Goal: Transaction & Acquisition: Purchase product/service

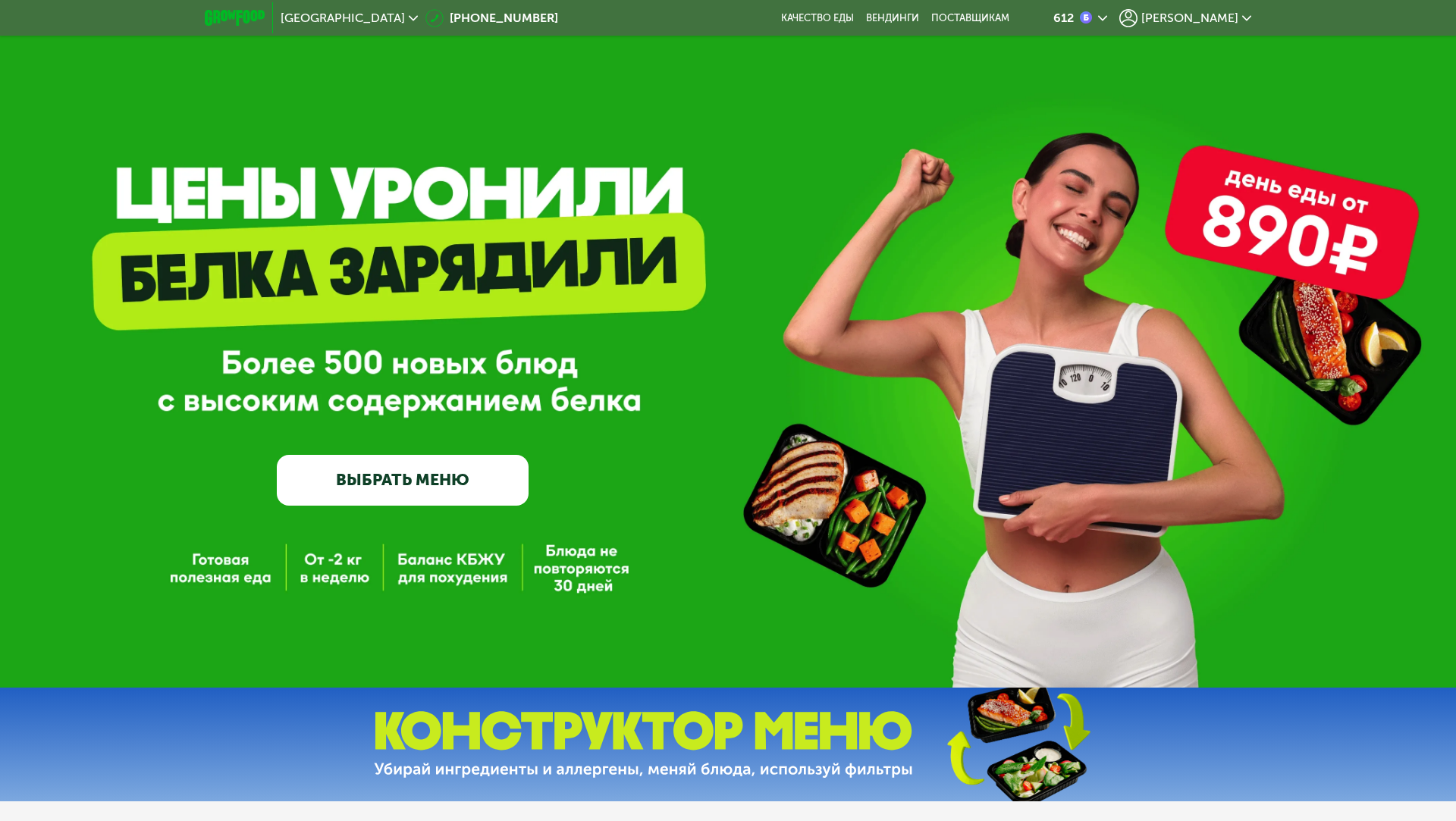
click at [373, 493] on link "ВЫБРАТЬ МЕНЮ" at bounding box center [402, 480] width 252 height 51
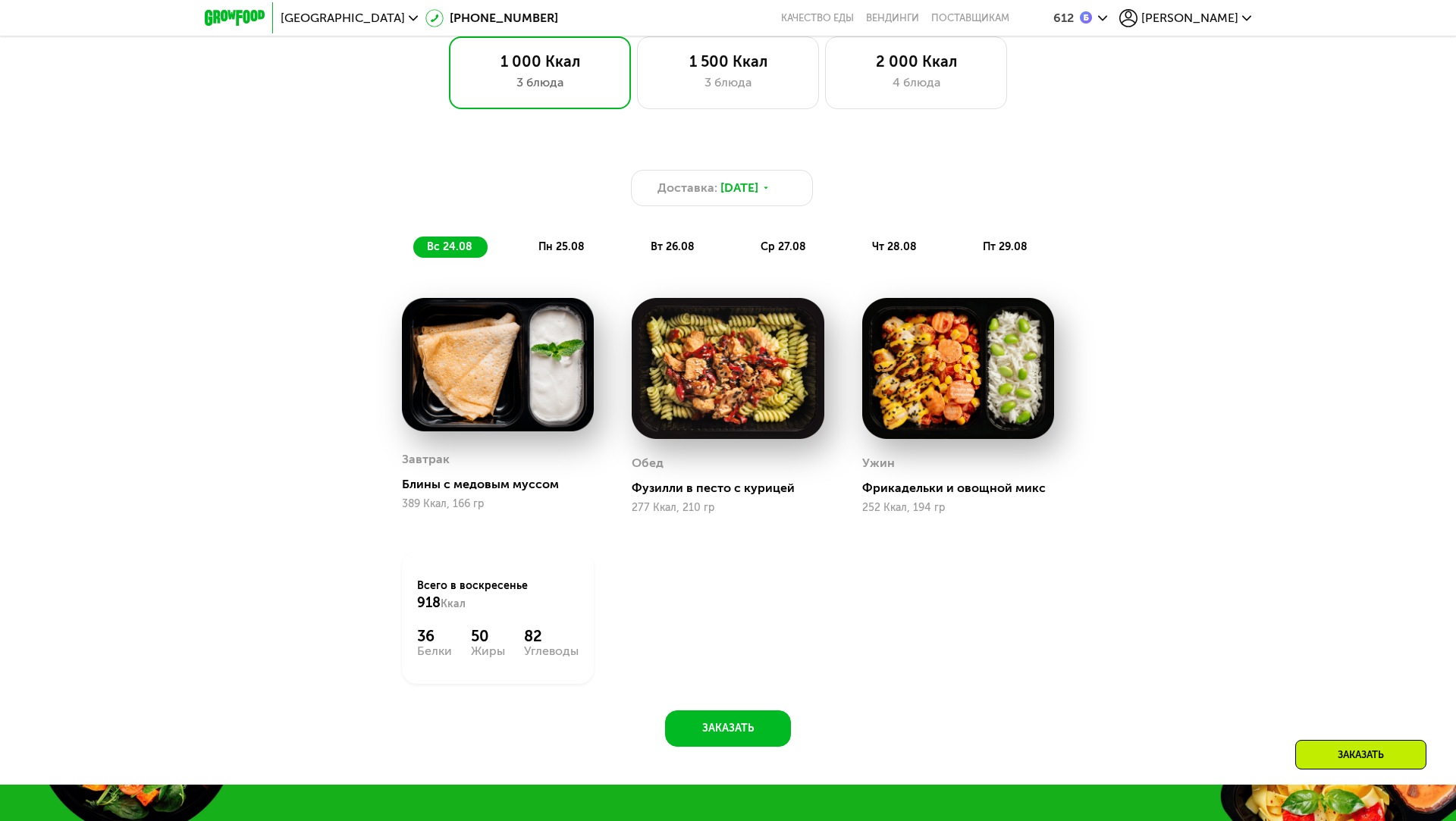
scroll to position [1046, 0]
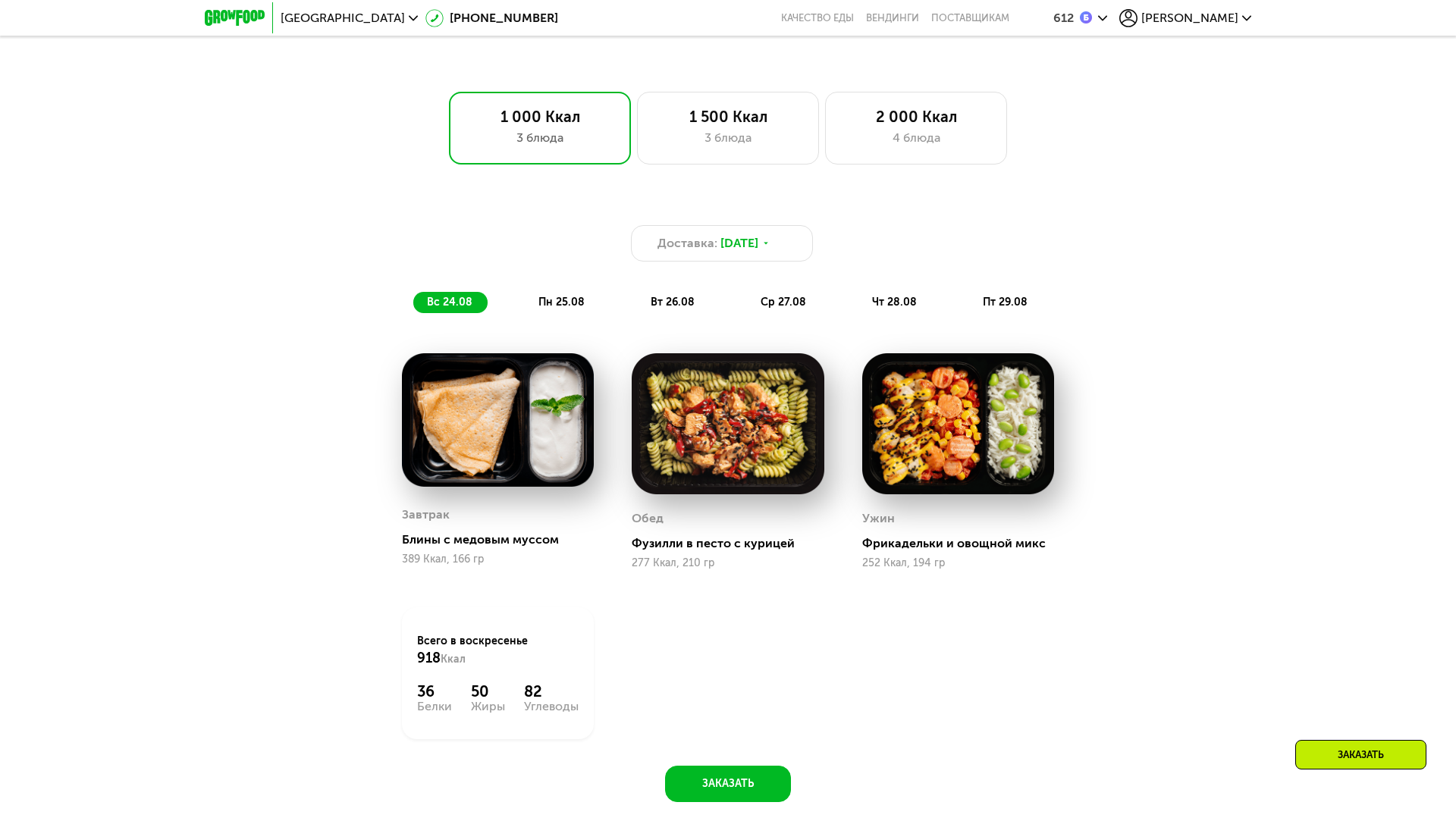
click at [1241, 21] on div "[PERSON_NAME]" at bounding box center [1185, 17] width 132 height 18
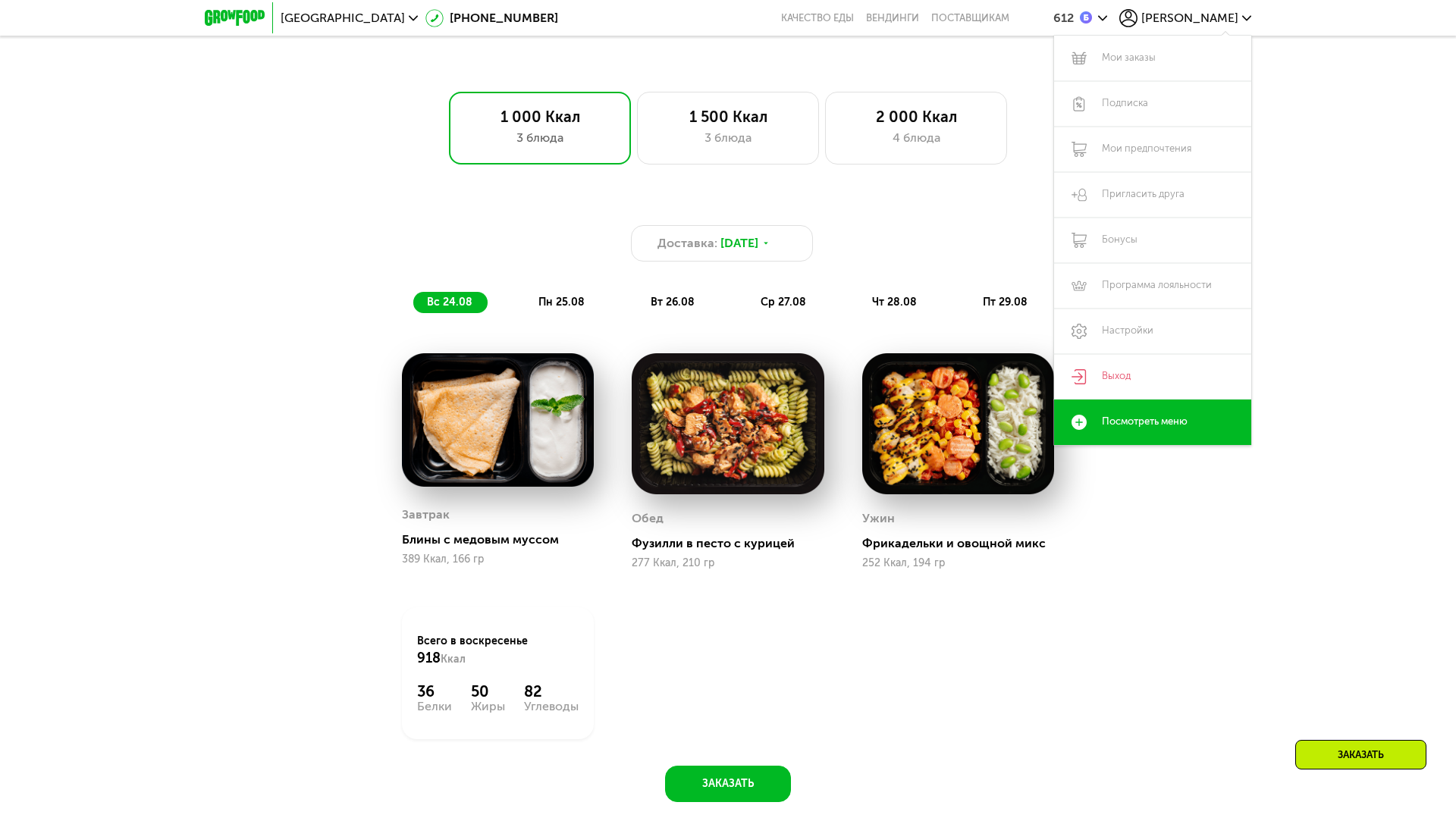
click at [1359, 153] on div "1 000 Ккал 3 блюда 1 500 Ккал 3 блюда 2 000 Ккал 4 блюда" at bounding box center [728, 127] width 1358 height 72
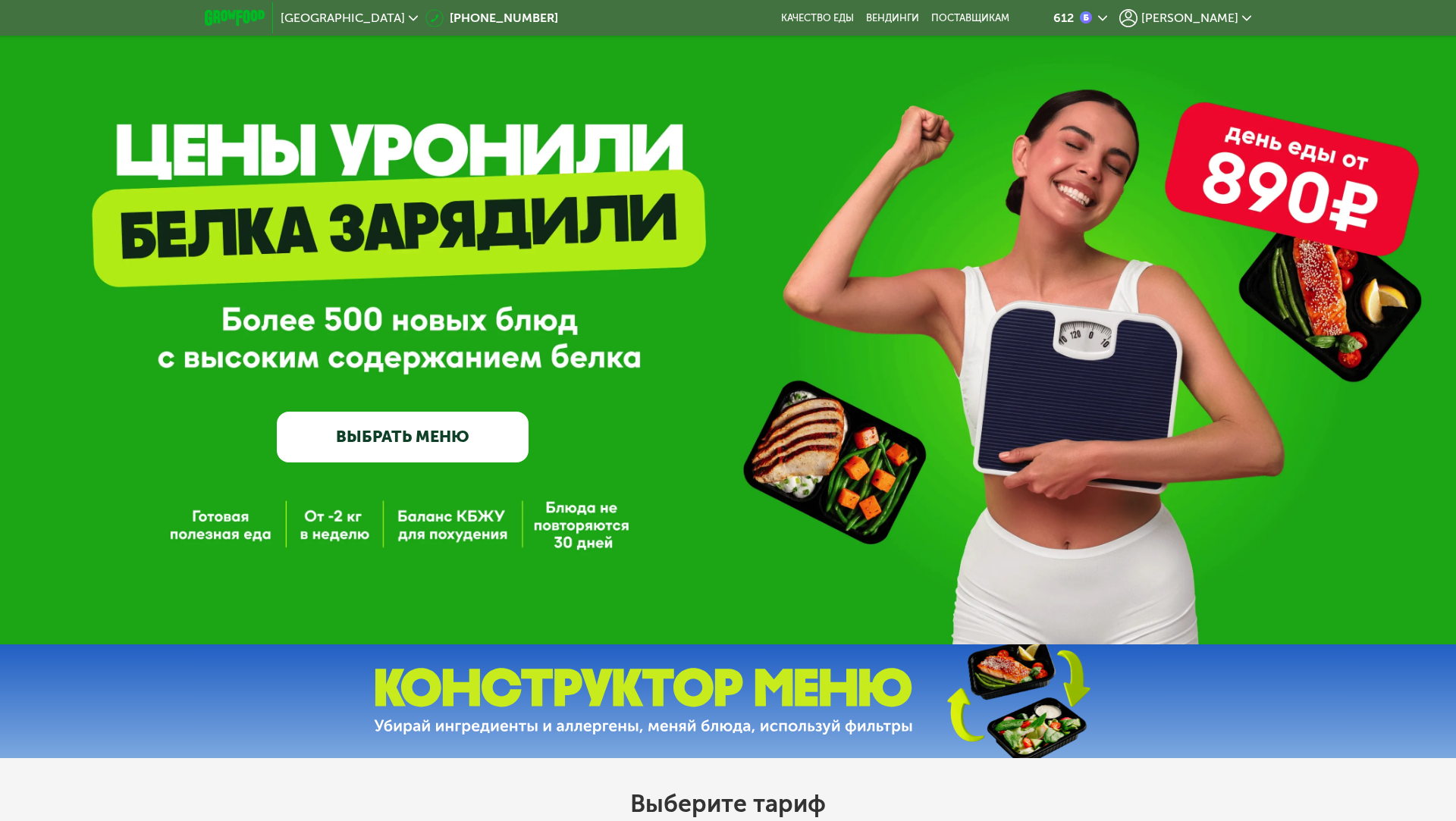
scroll to position [41, 0]
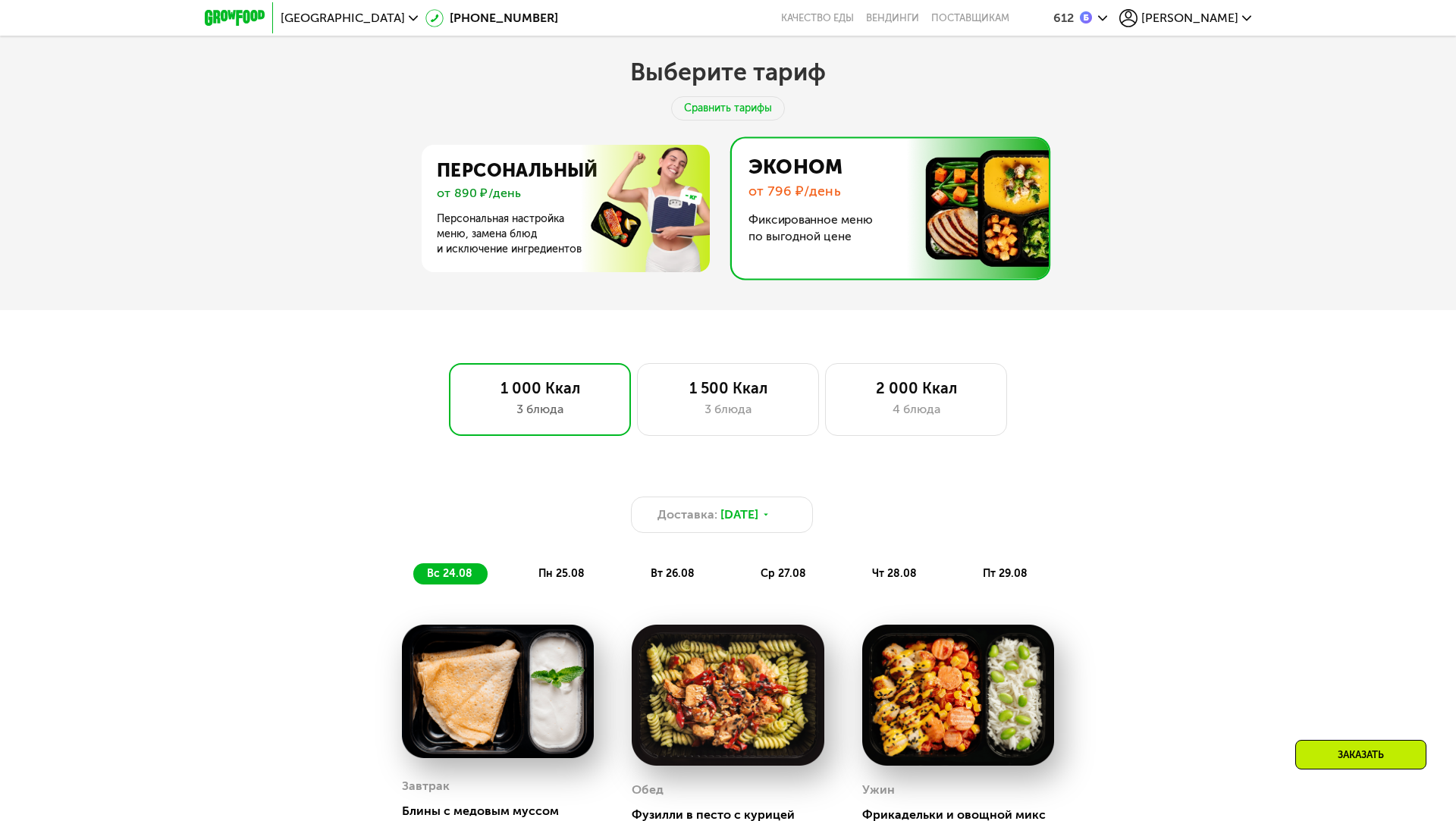
scroll to position [769, 0]
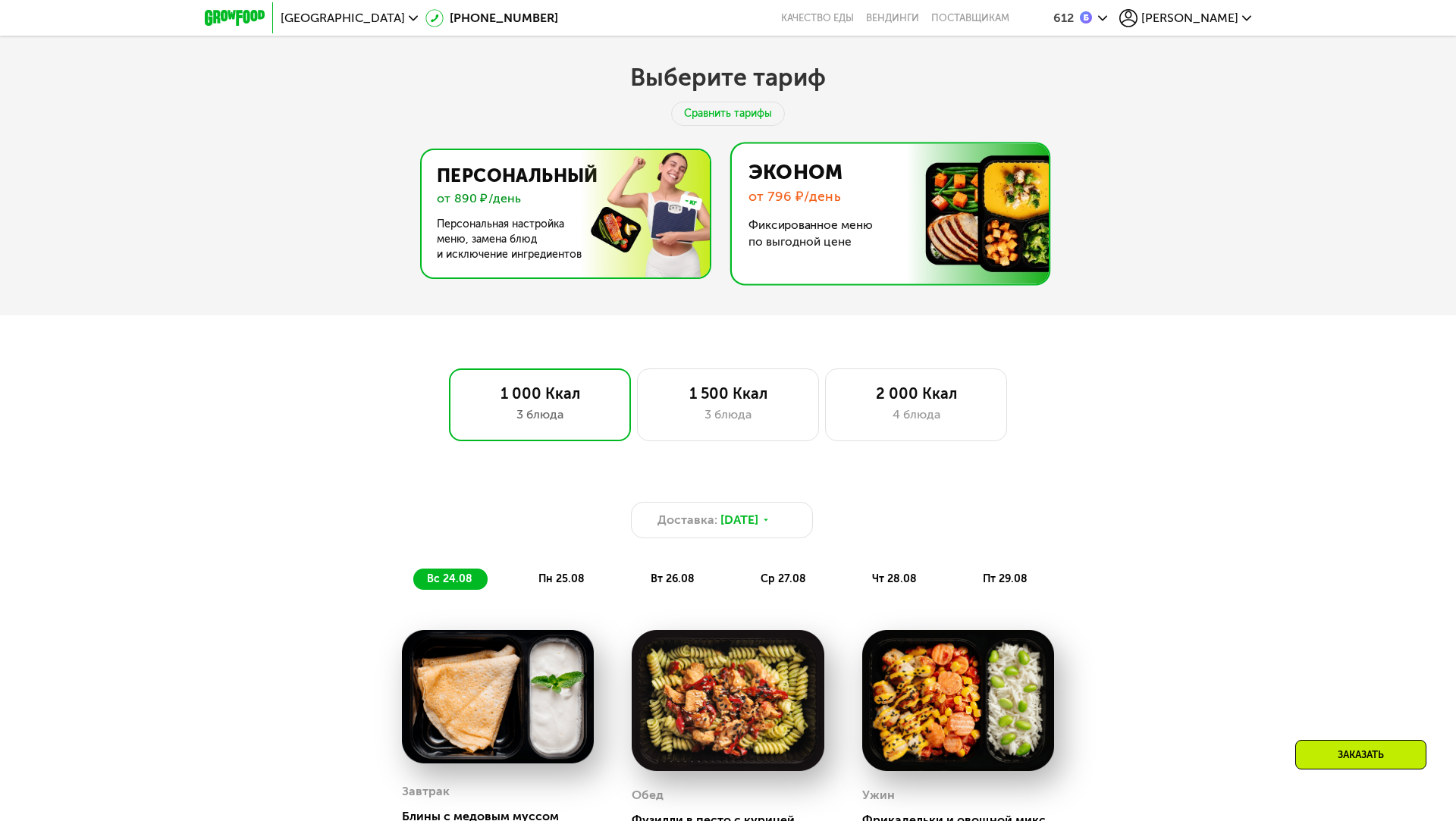
click at [597, 224] on img at bounding box center [561, 213] width 295 height 127
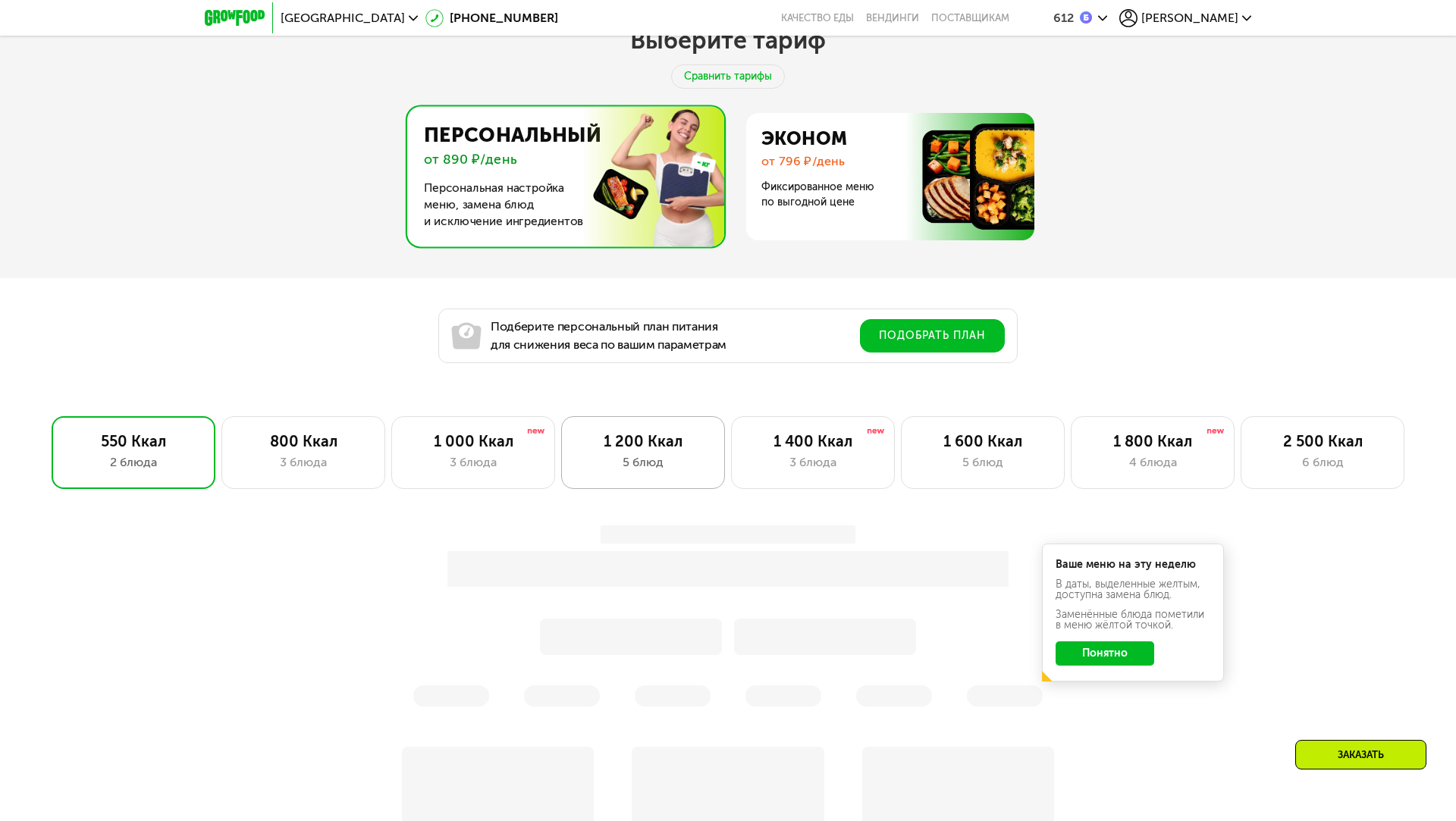
scroll to position [807, 0]
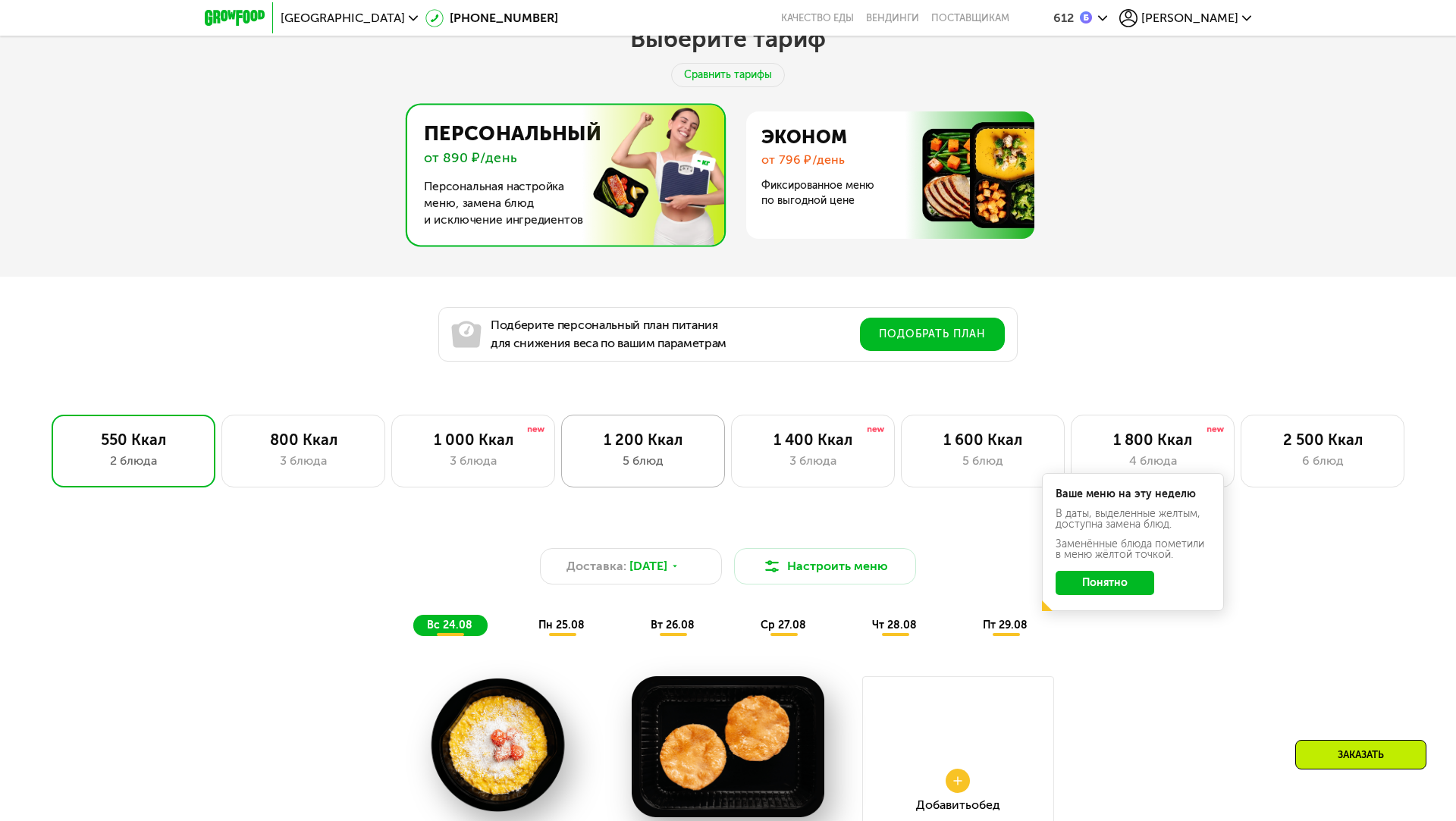
click at [617, 445] on div "1 200 Ккал" at bounding box center [642, 439] width 132 height 18
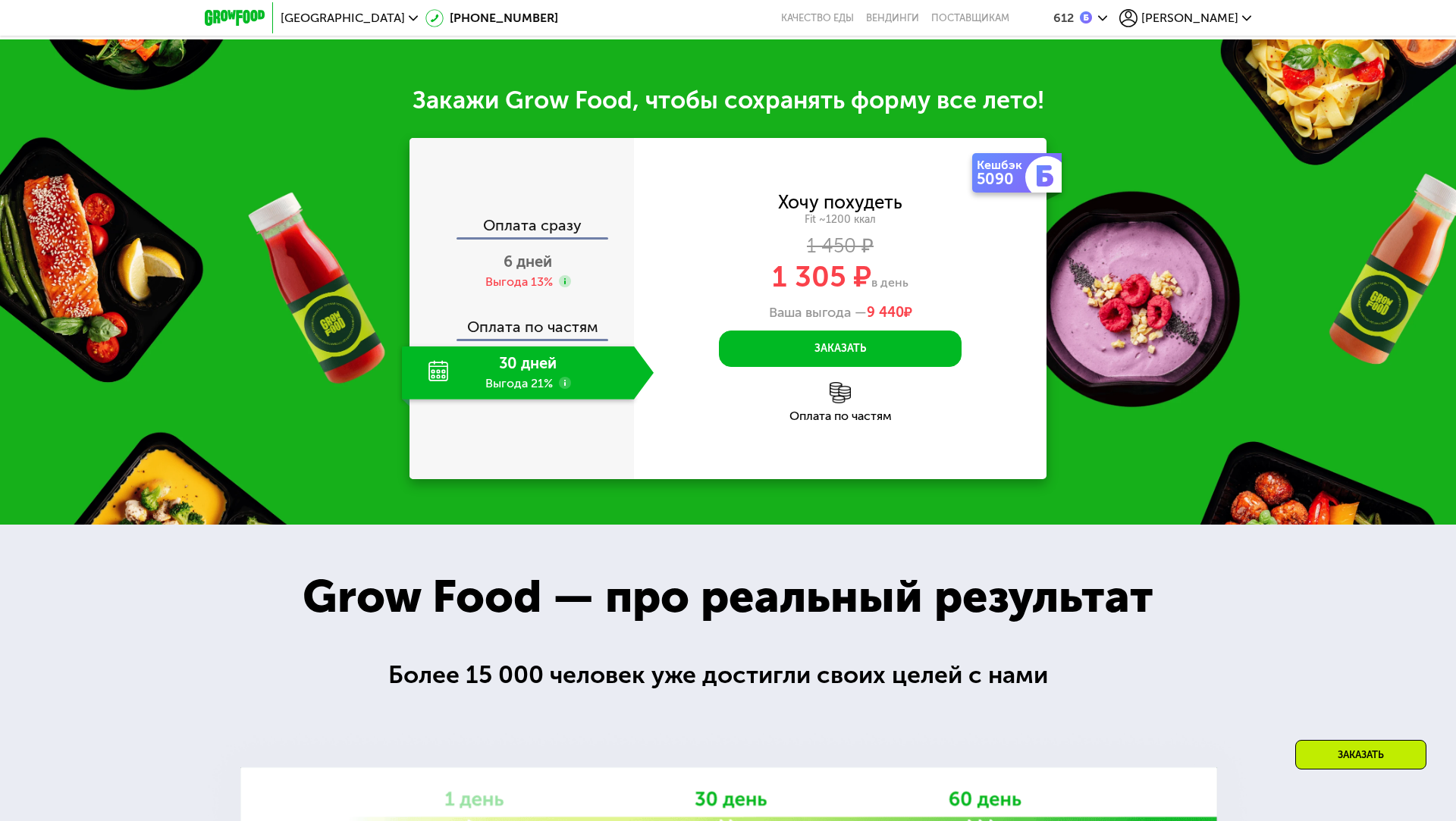
scroll to position [1836, 0]
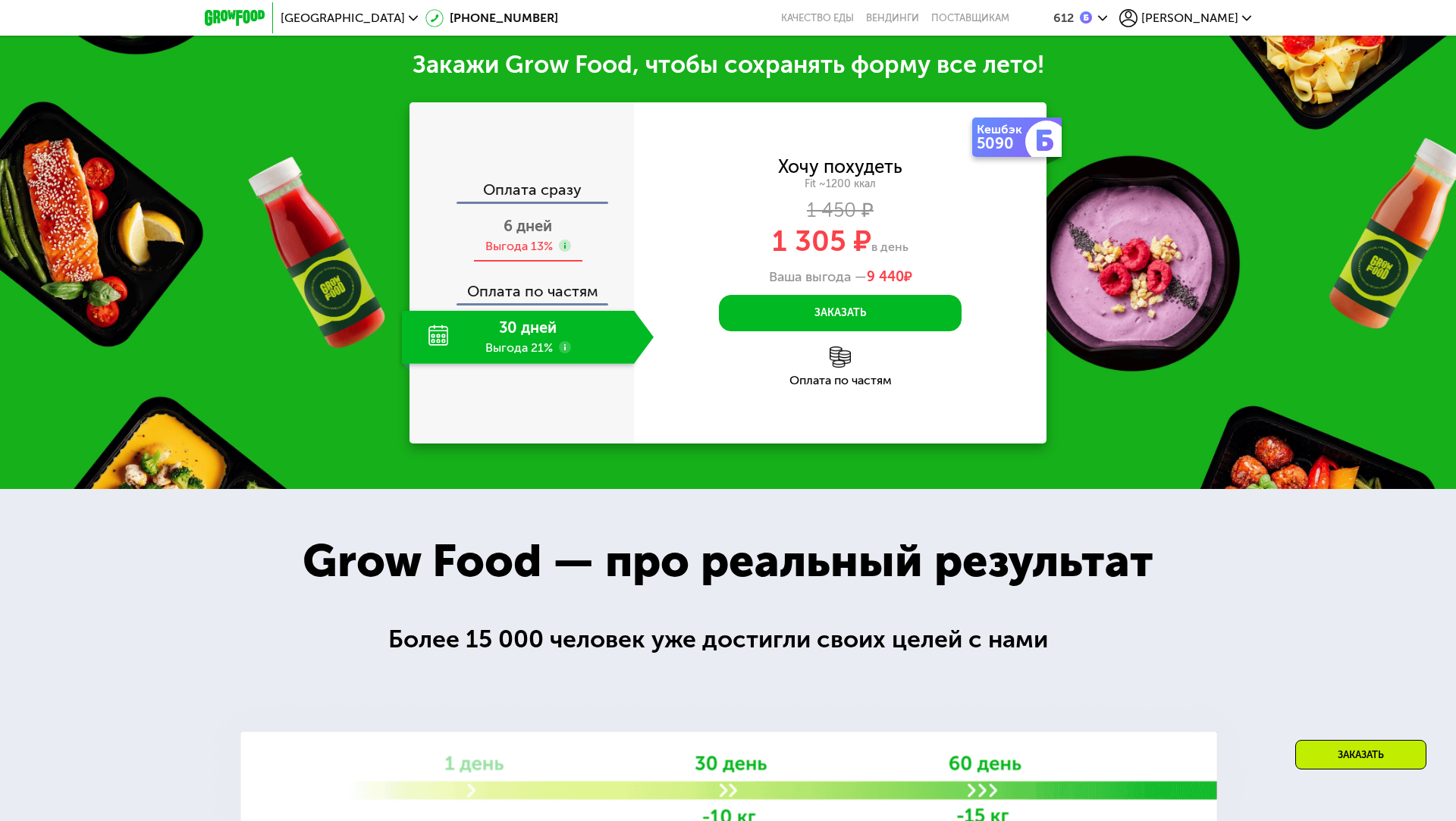
click at [520, 235] on span "6 дней" at bounding box center [528, 225] width 48 height 18
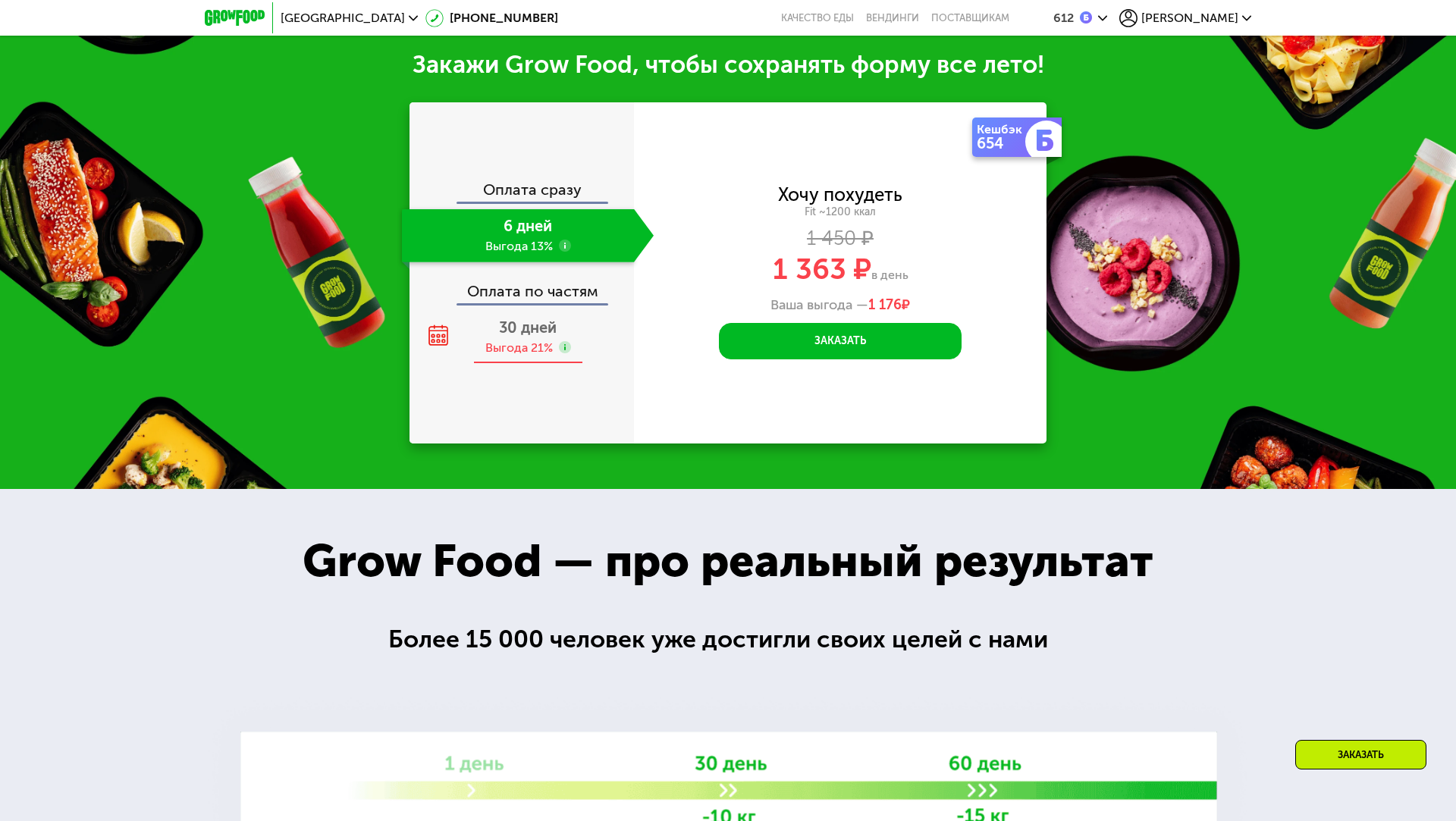
click at [529, 336] on span "30 дней" at bounding box center [528, 327] width 58 height 18
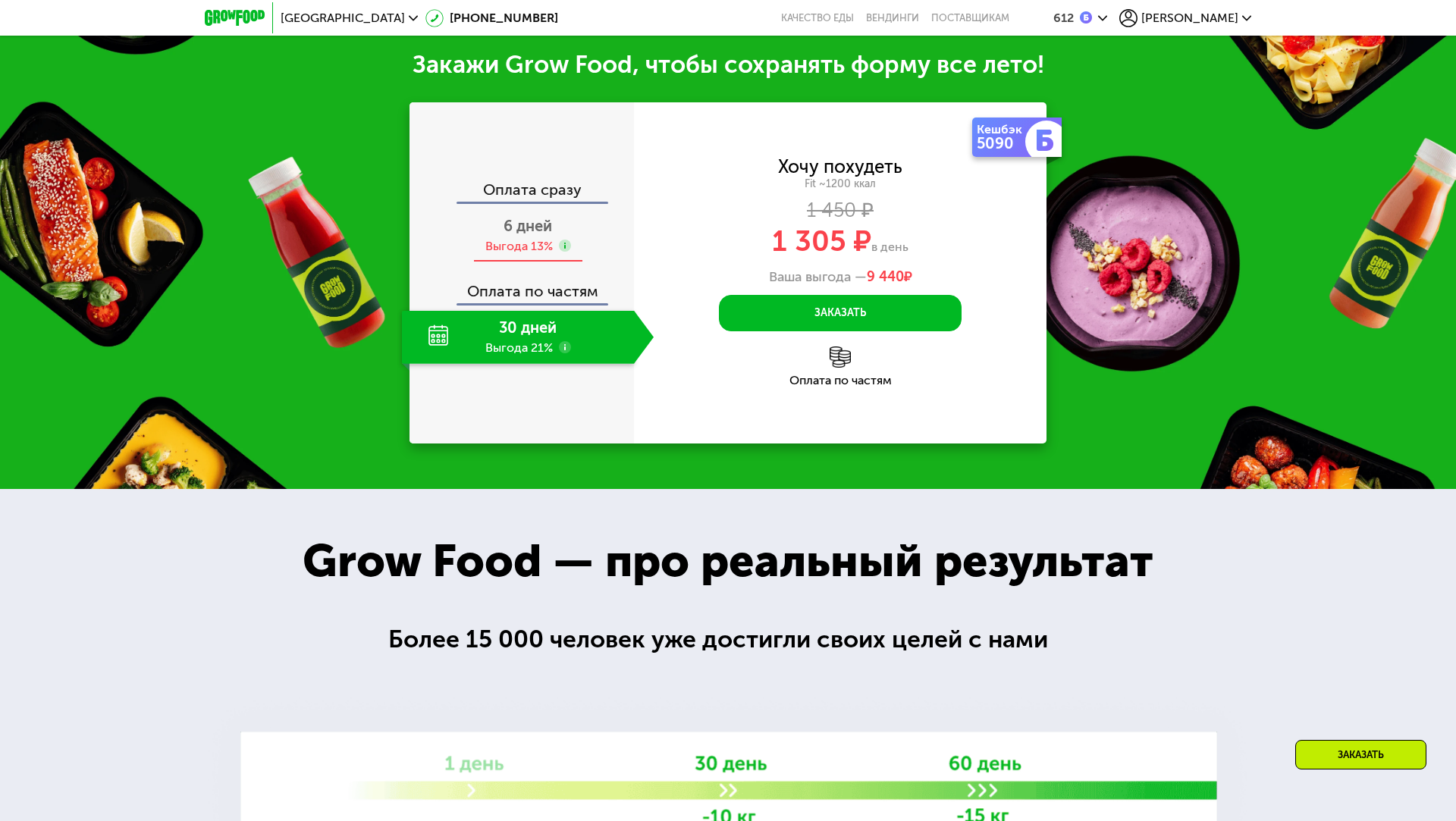
click at [527, 235] on span "6 дней" at bounding box center [528, 225] width 48 height 18
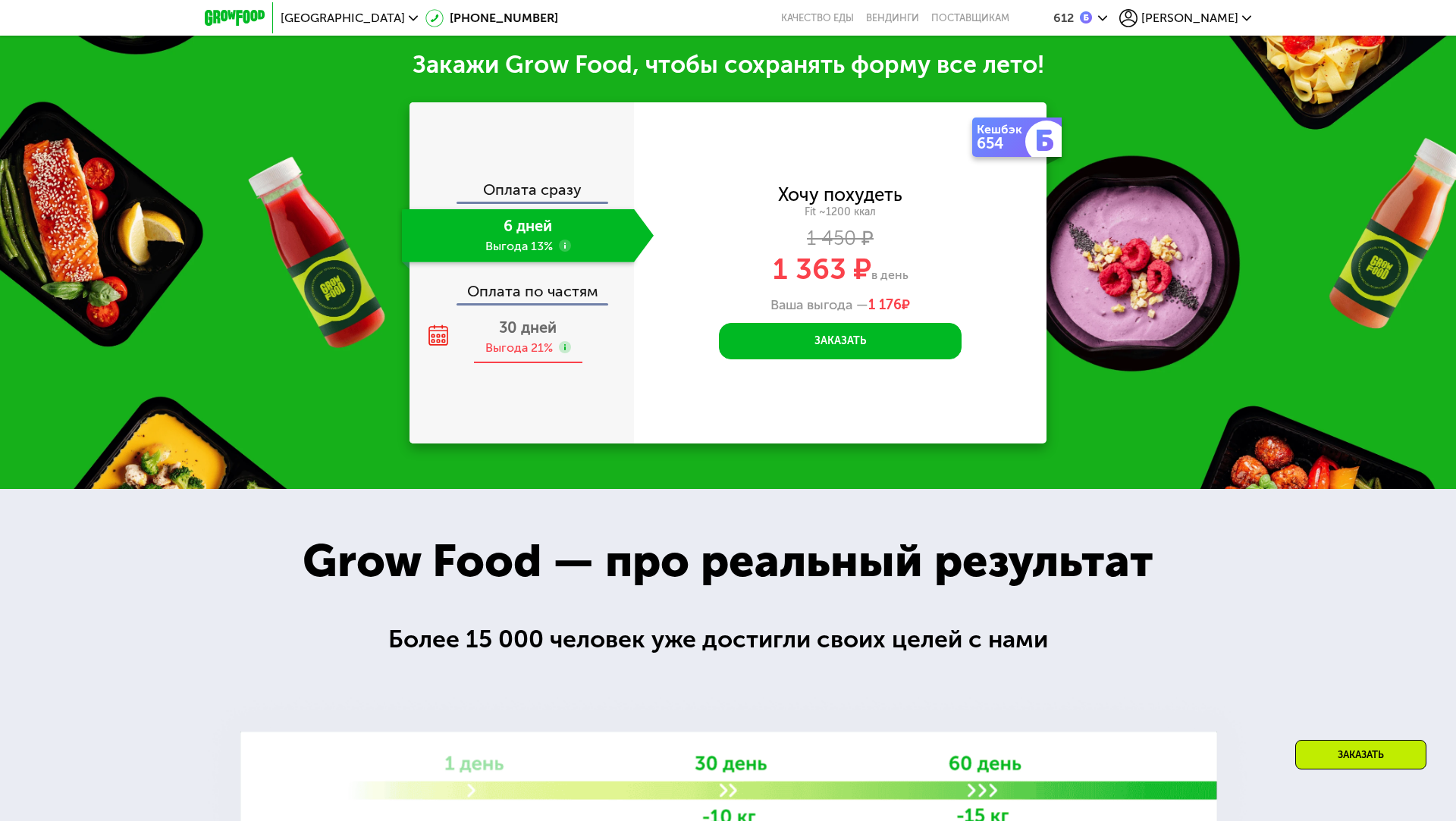
click at [527, 336] on span "30 дней" at bounding box center [528, 327] width 58 height 18
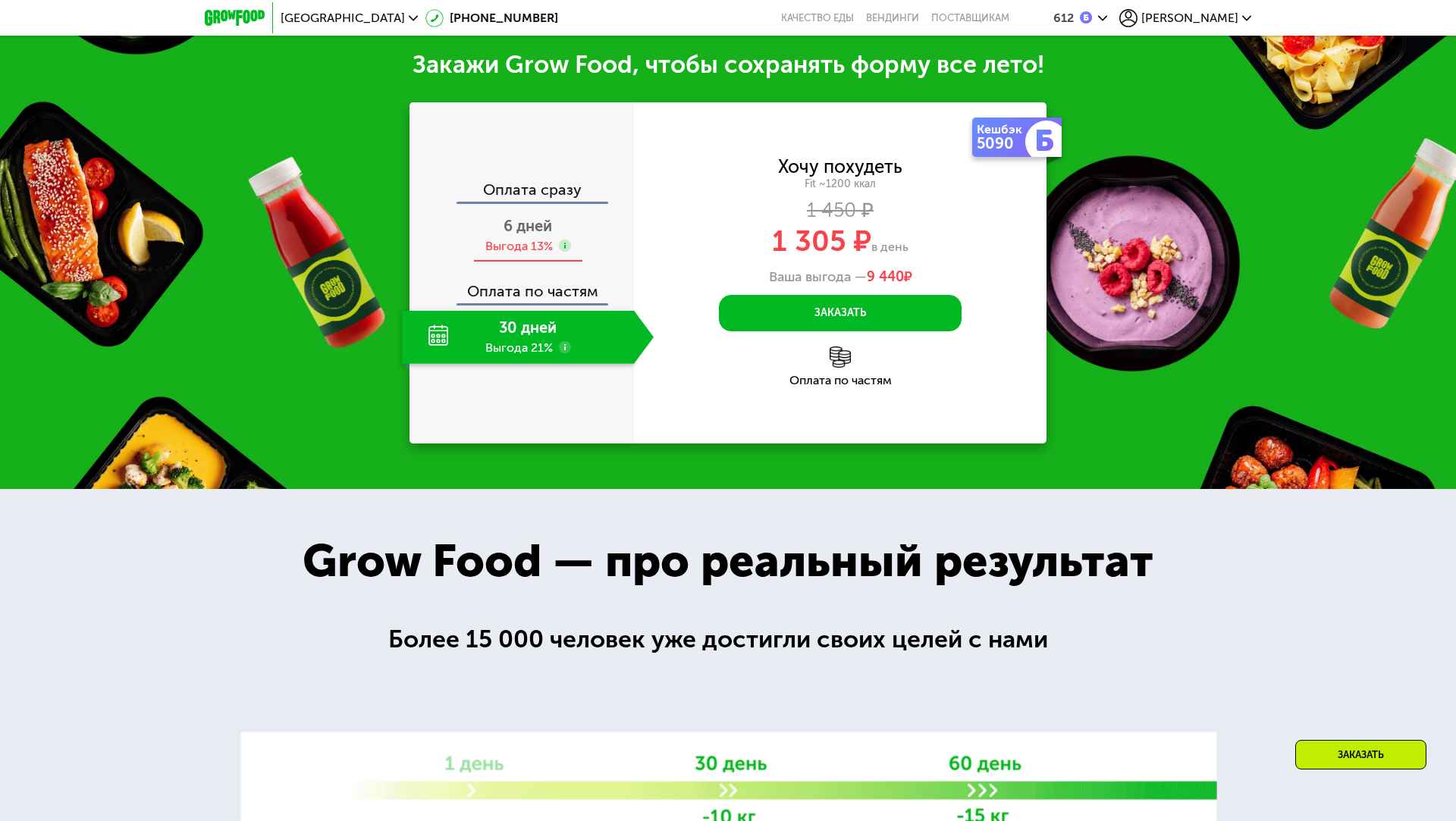
click at [524, 235] on span "6 дней" at bounding box center [528, 225] width 48 height 18
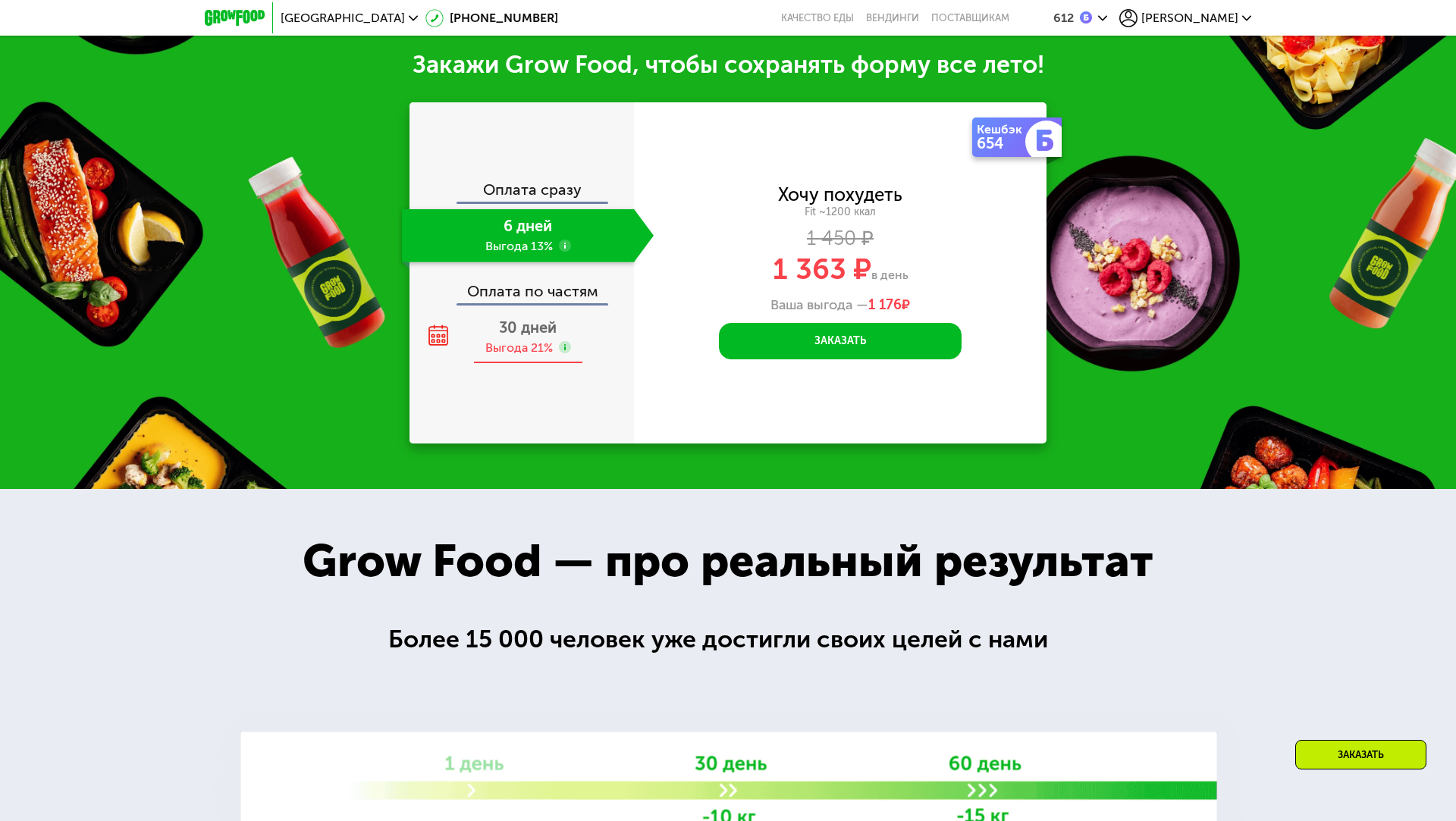
click at [527, 336] on span "30 дней" at bounding box center [528, 327] width 58 height 18
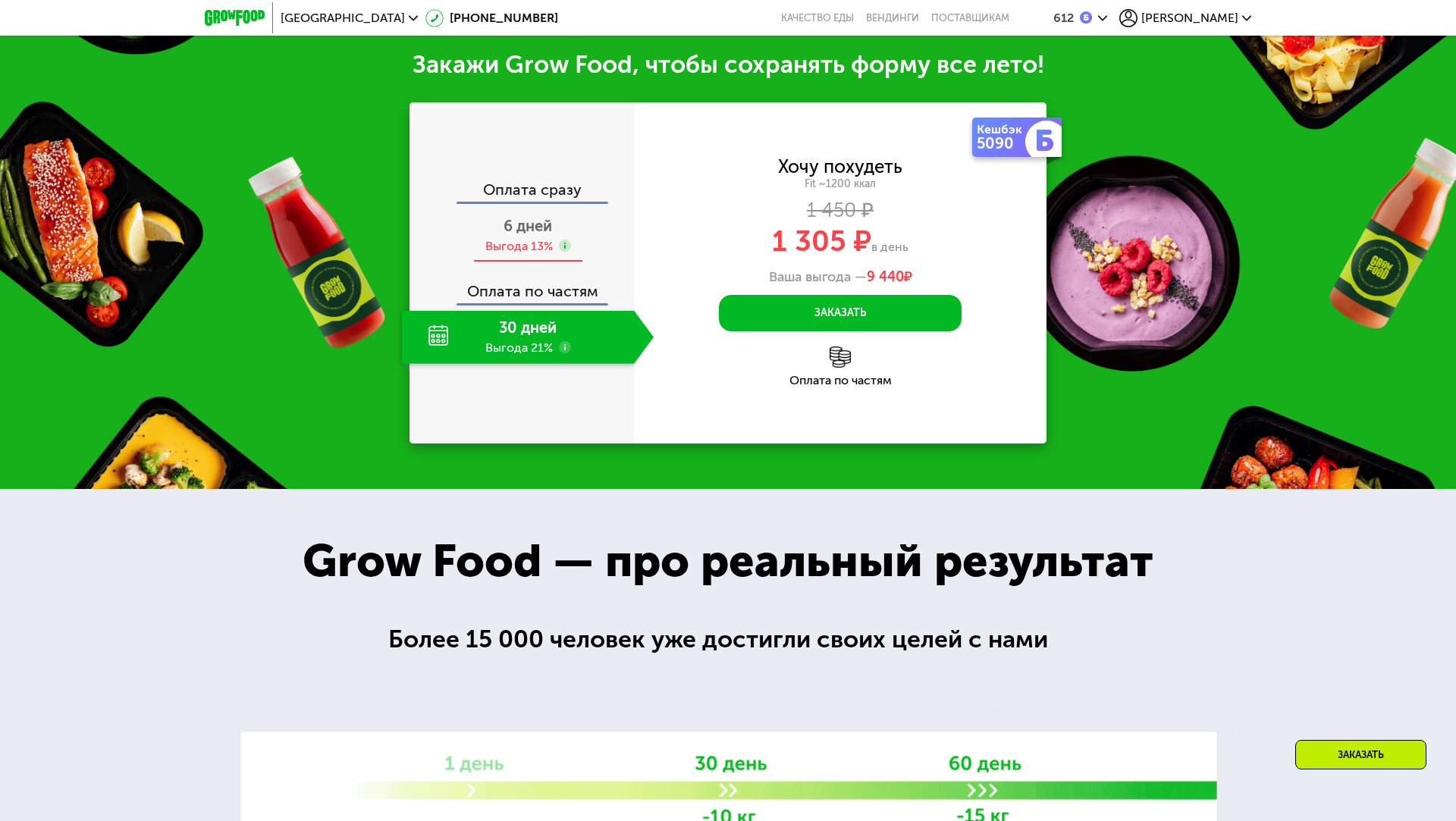
click at [527, 235] on span "6 дней" at bounding box center [528, 225] width 48 height 18
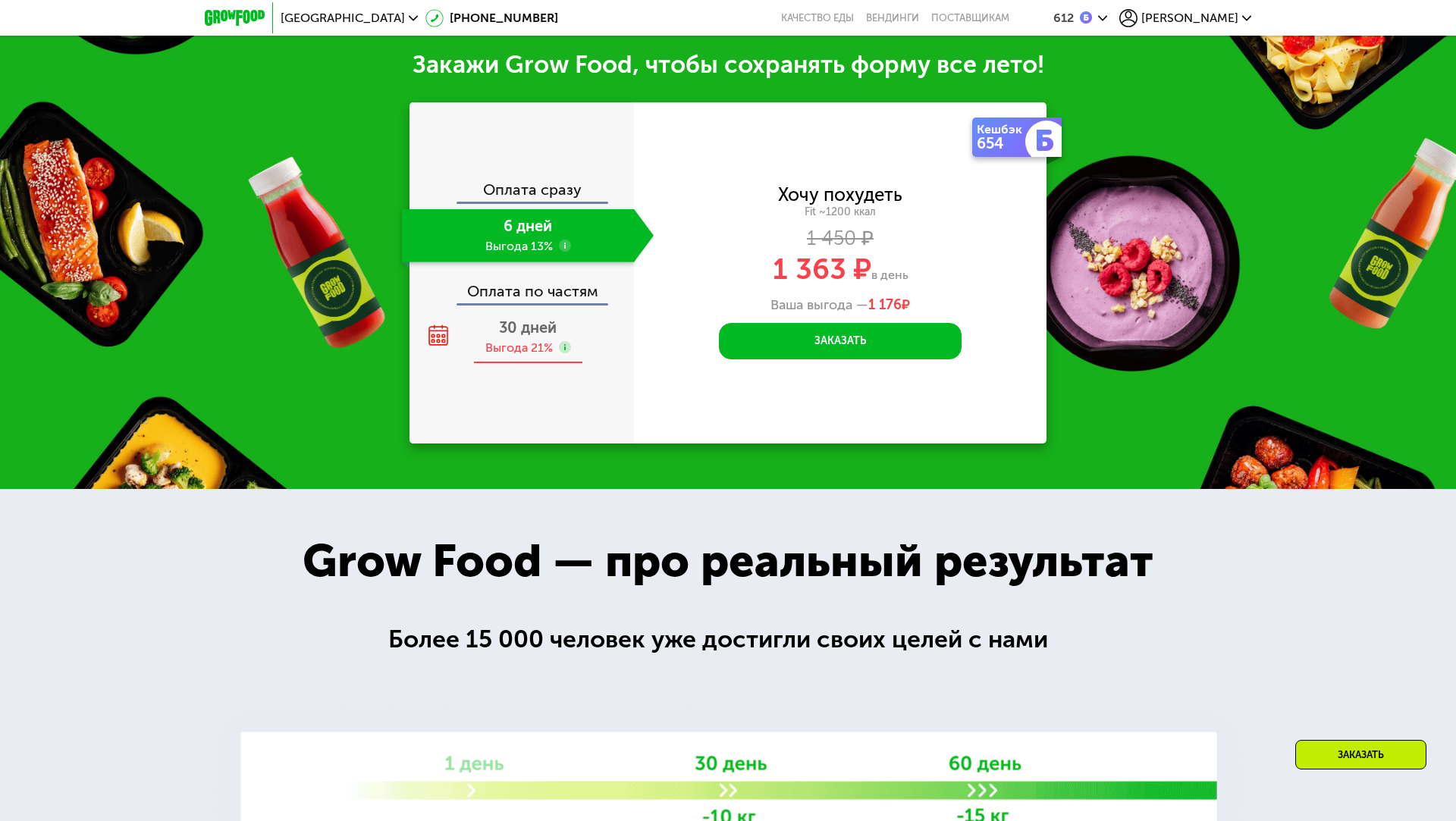
click at [525, 336] on span "30 дней" at bounding box center [528, 327] width 58 height 18
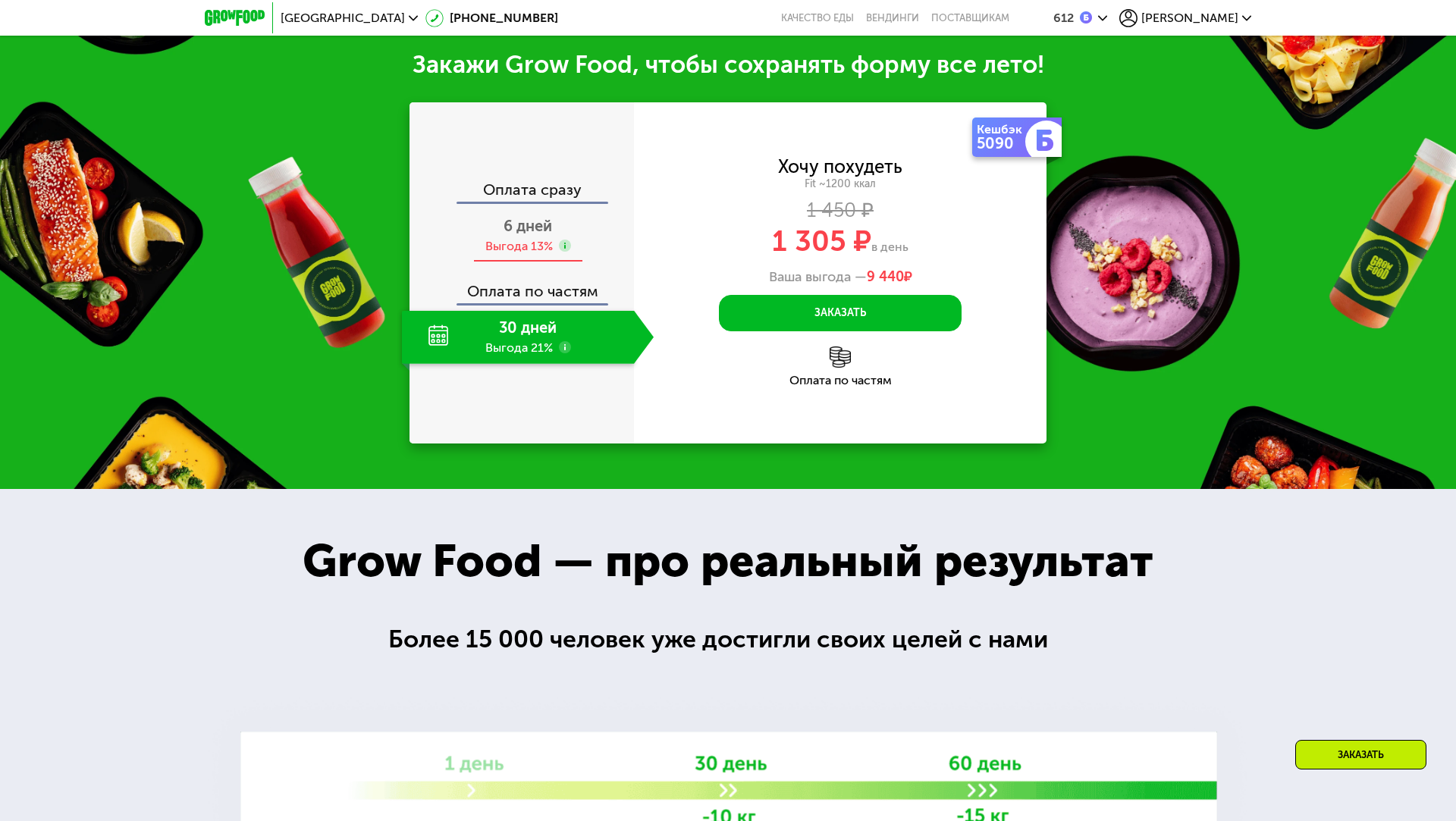
click at [528, 235] on span "6 дней" at bounding box center [528, 225] width 48 height 18
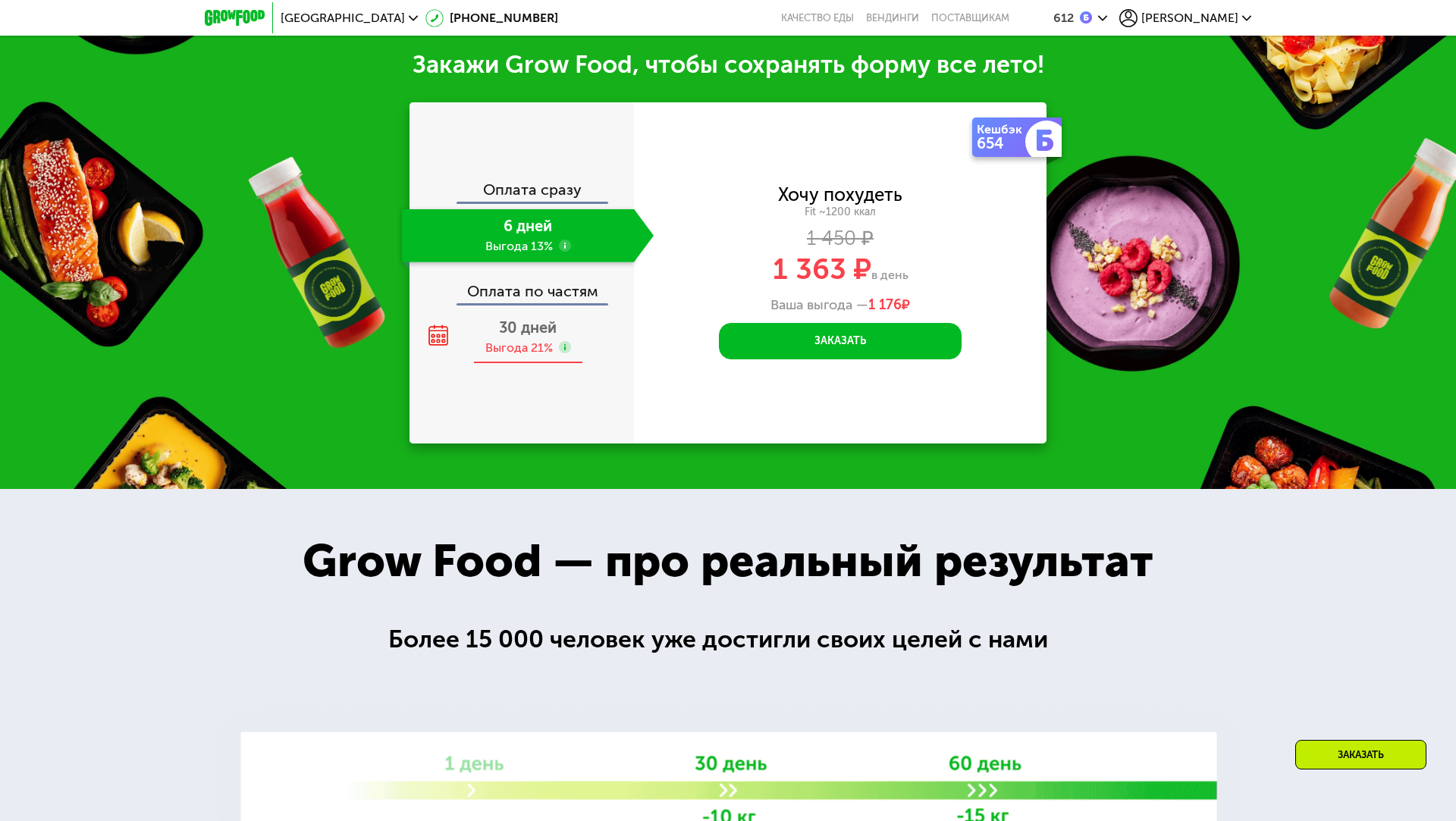
click at [544, 336] on span "30 дней" at bounding box center [528, 327] width 58 height 18
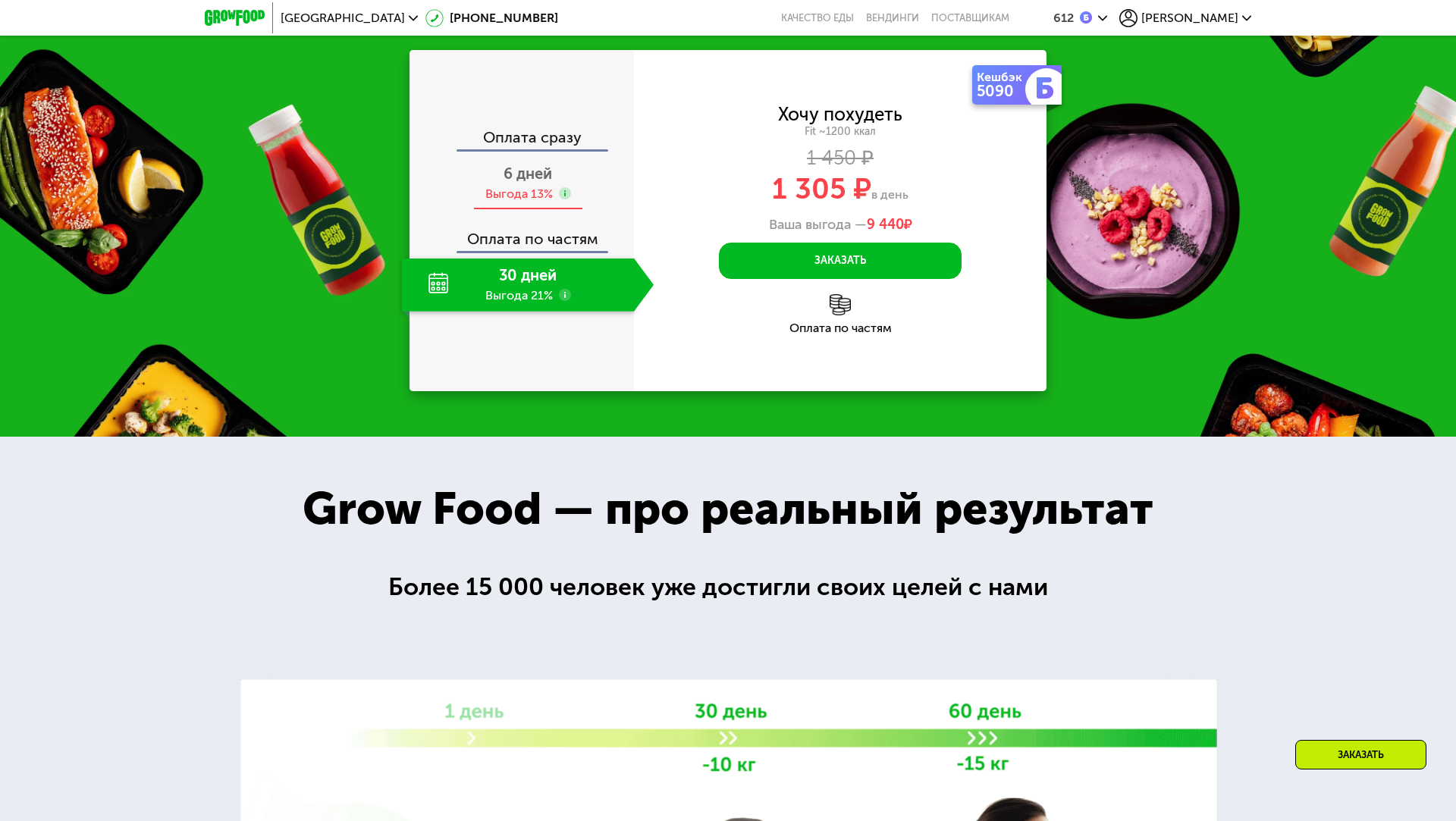
scroll to position [1907, 0]
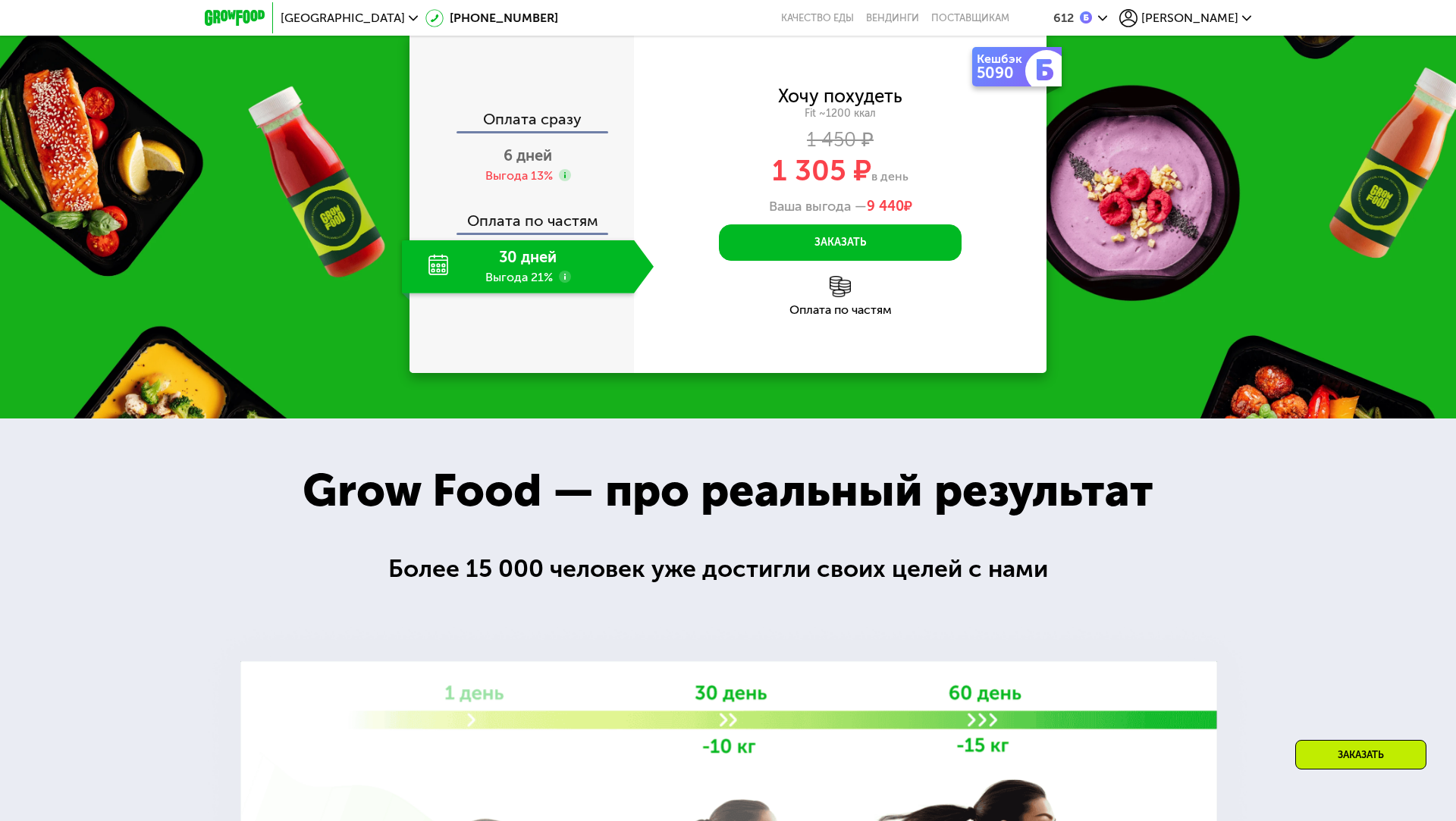
click at [563, 283] on use at bounding box center [564, 276] width 13 height 13
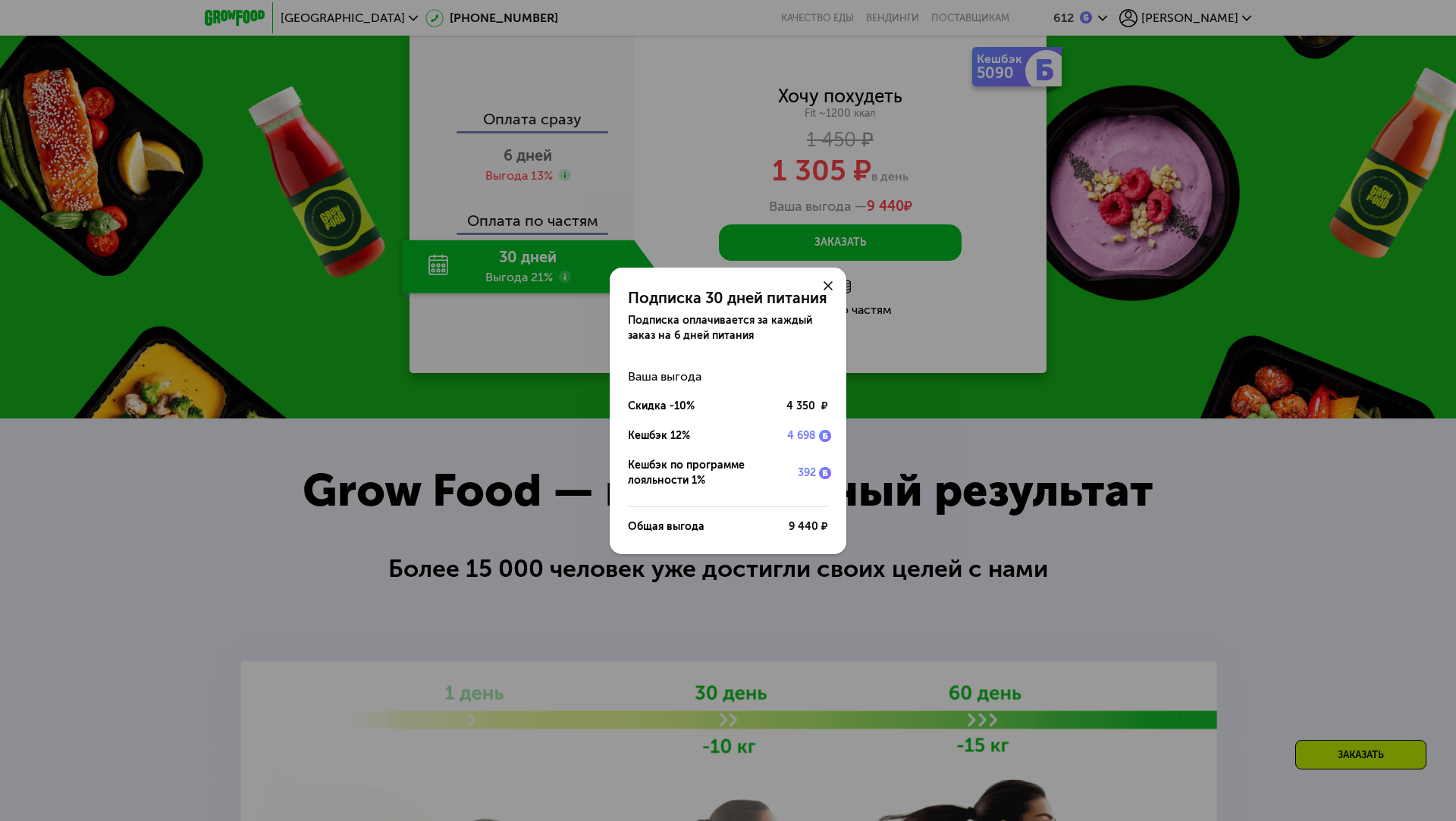
click at [825, 284] on icon at bounding box center [827, 285] width 9 height 9
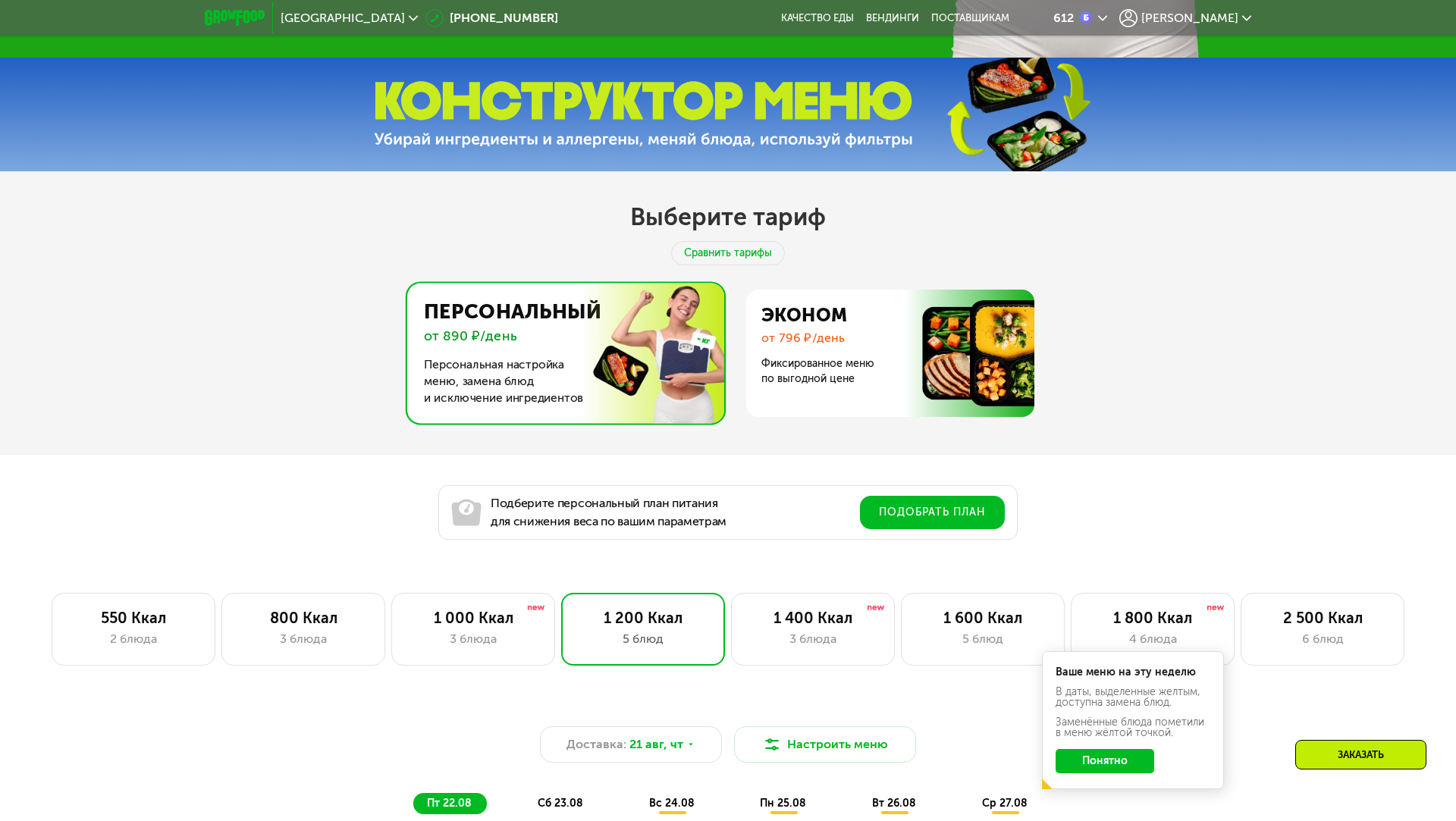
scroll to position [618, 0]
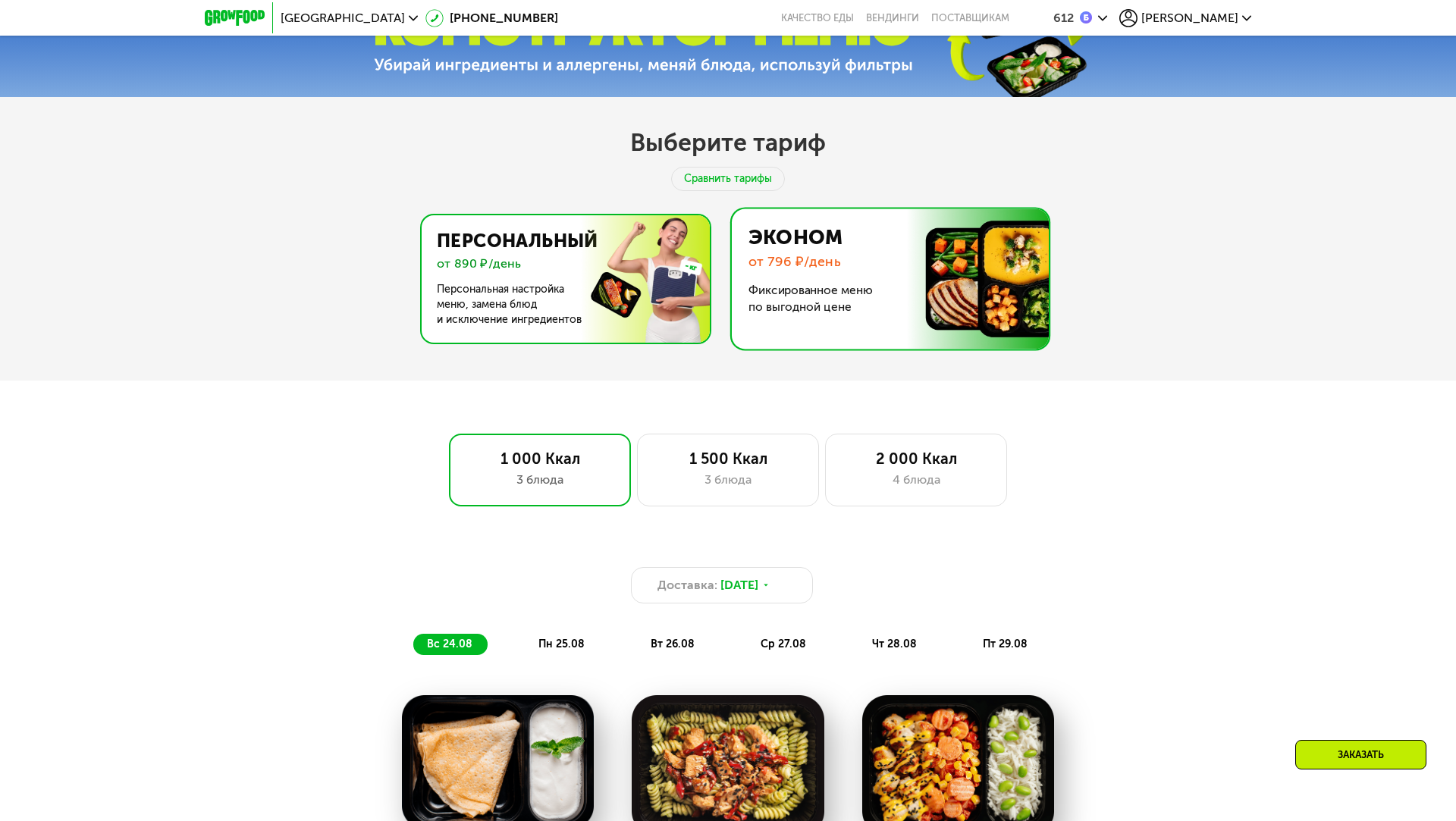
click at [552, 280] on img at bounding box center [561, 279] width 295 height 127
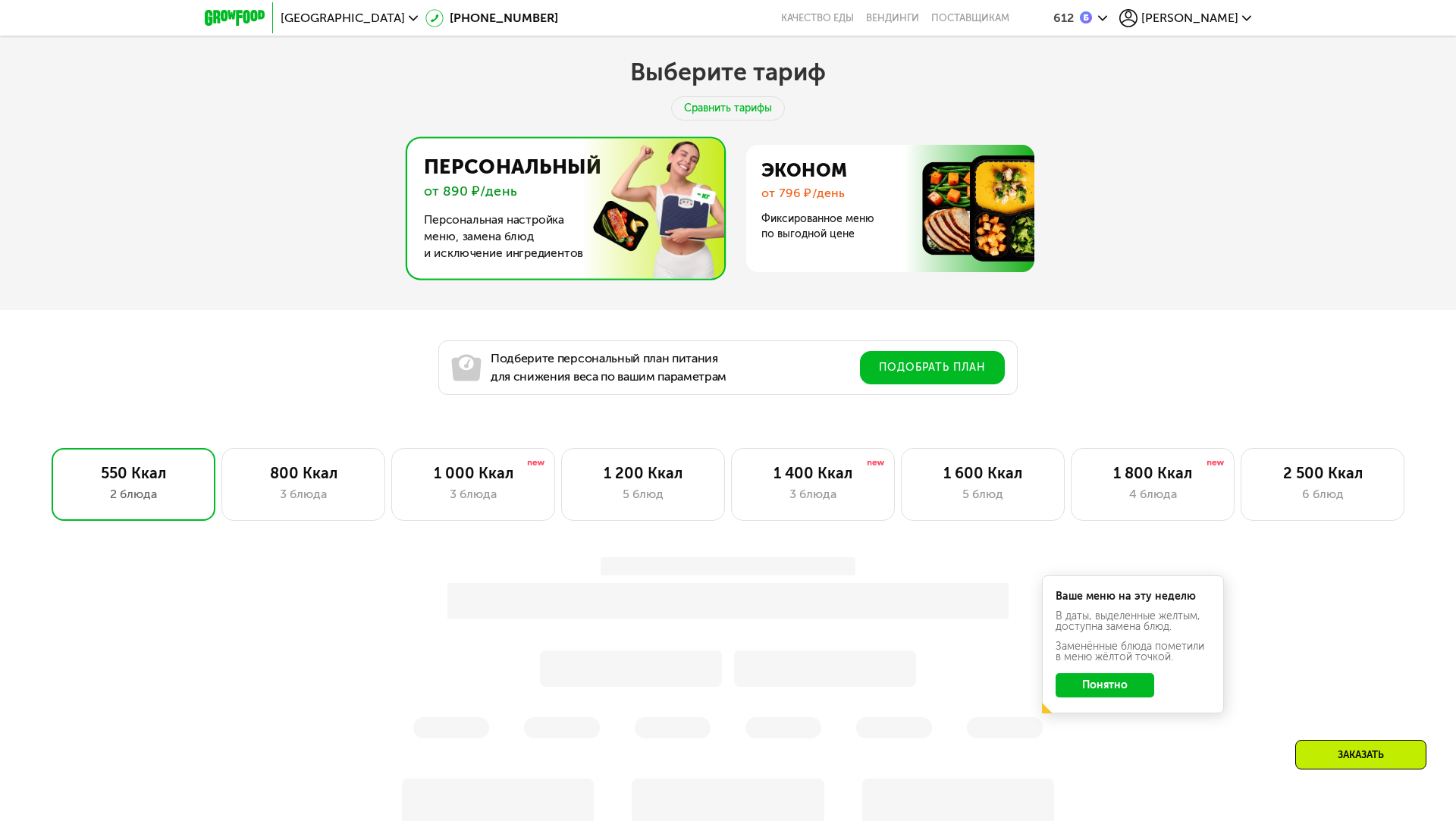
scroll to position [795, 0]
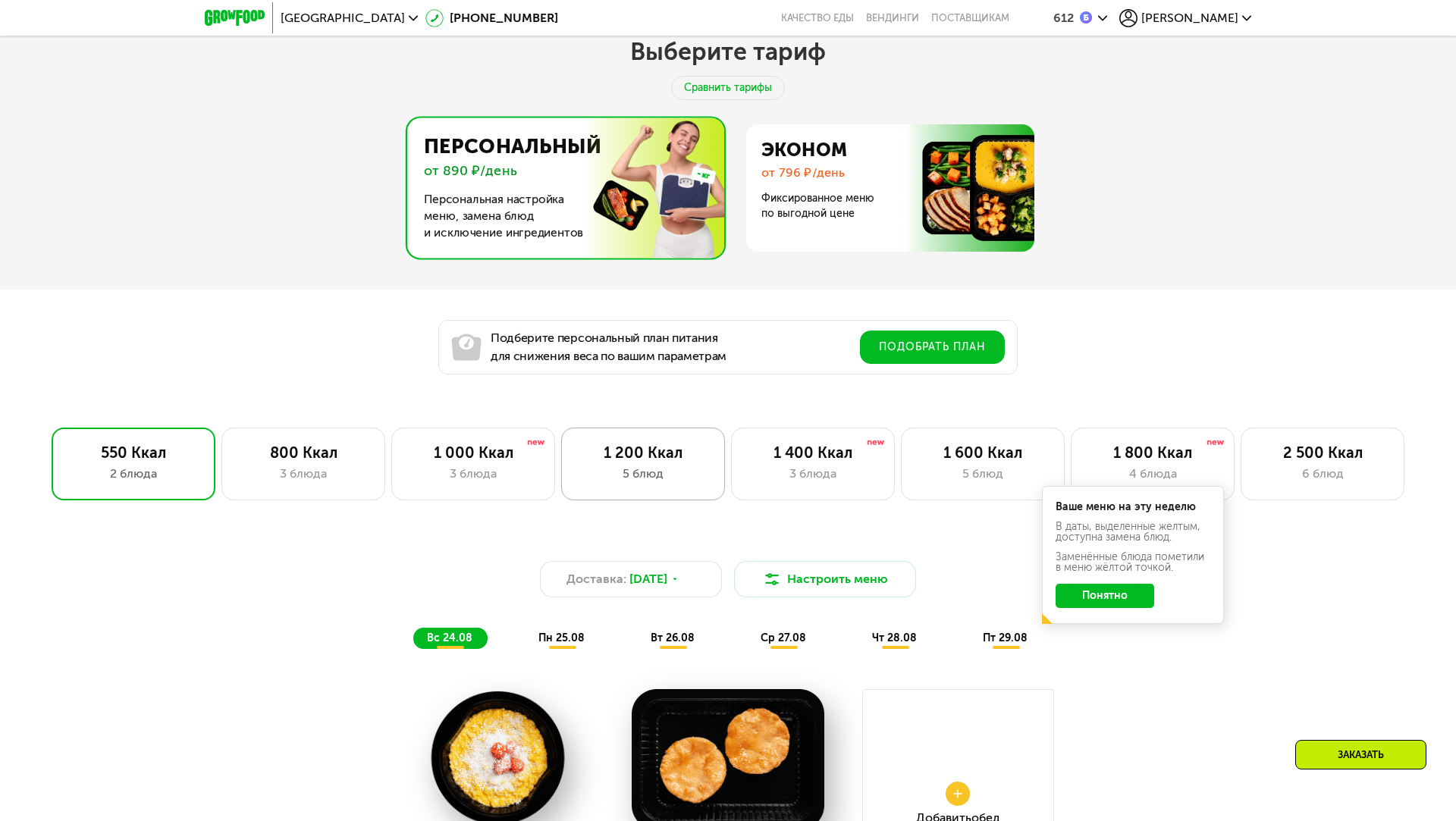
click at [631, 474] on div "5 блюд" at bounding box center [642, 473] width 132 height 18
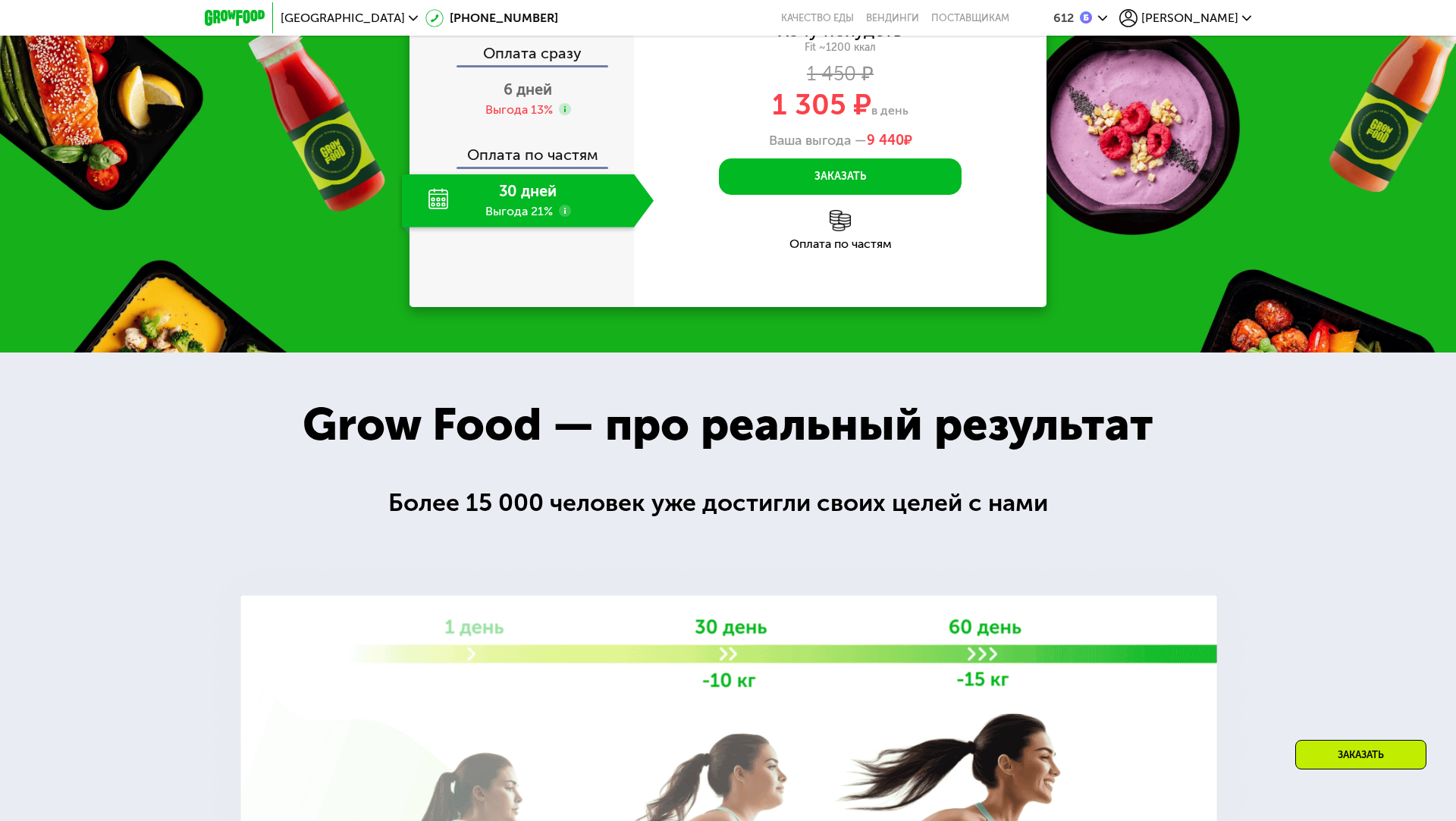
scroll to position [1966, 0]
